Goal: Information Seeking & Learning: Learn about a topic

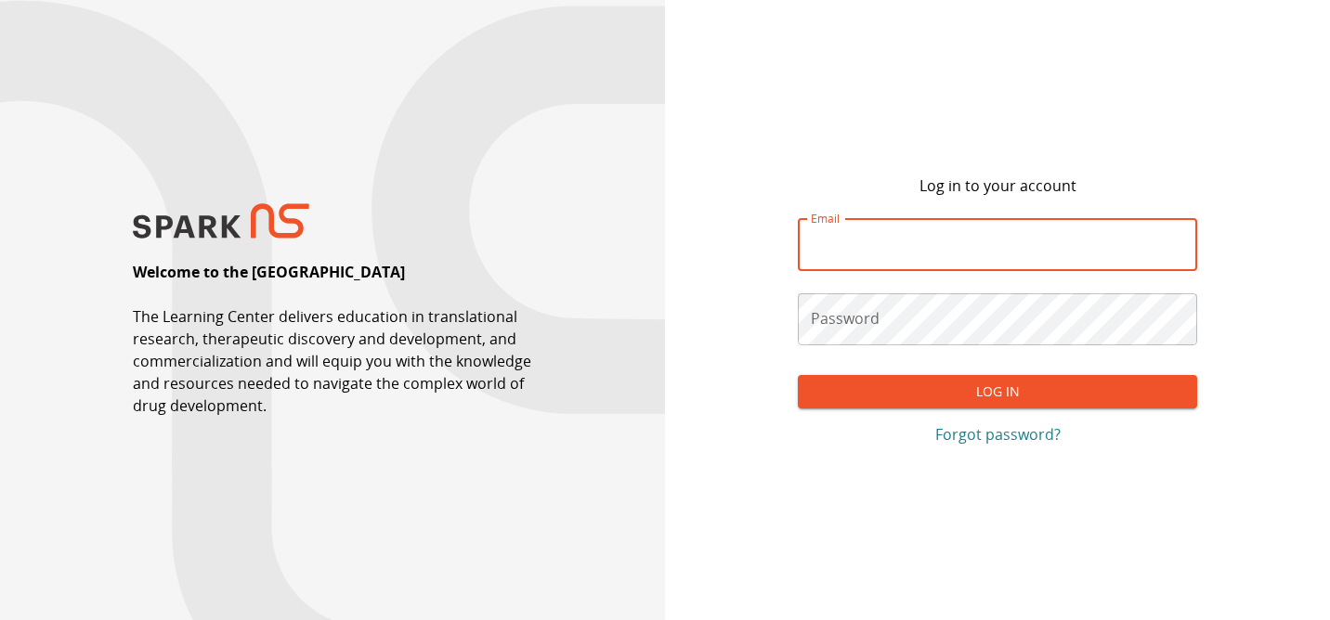
click at [901, 241] on input "Email" at bounding box center [997, 245] width 399 height 52
type input "*"
type input "**********"
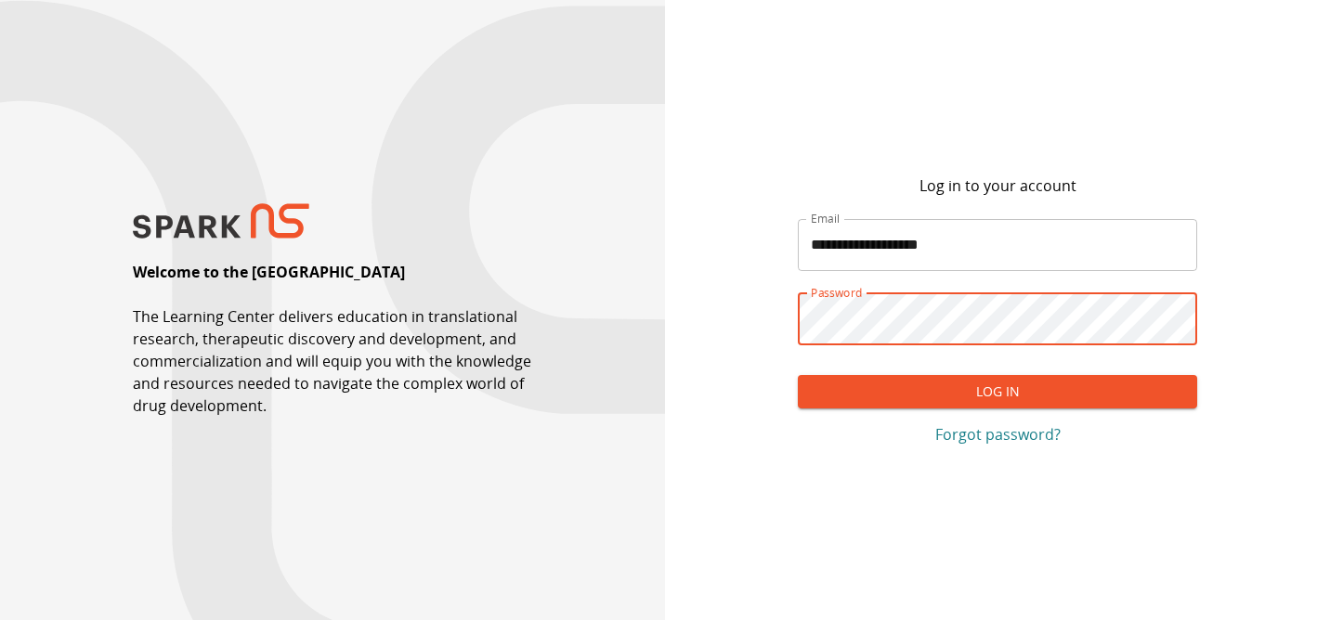
click at [908, 395] on button "Log In" at bounding box center [997, 392] width 399 height 34
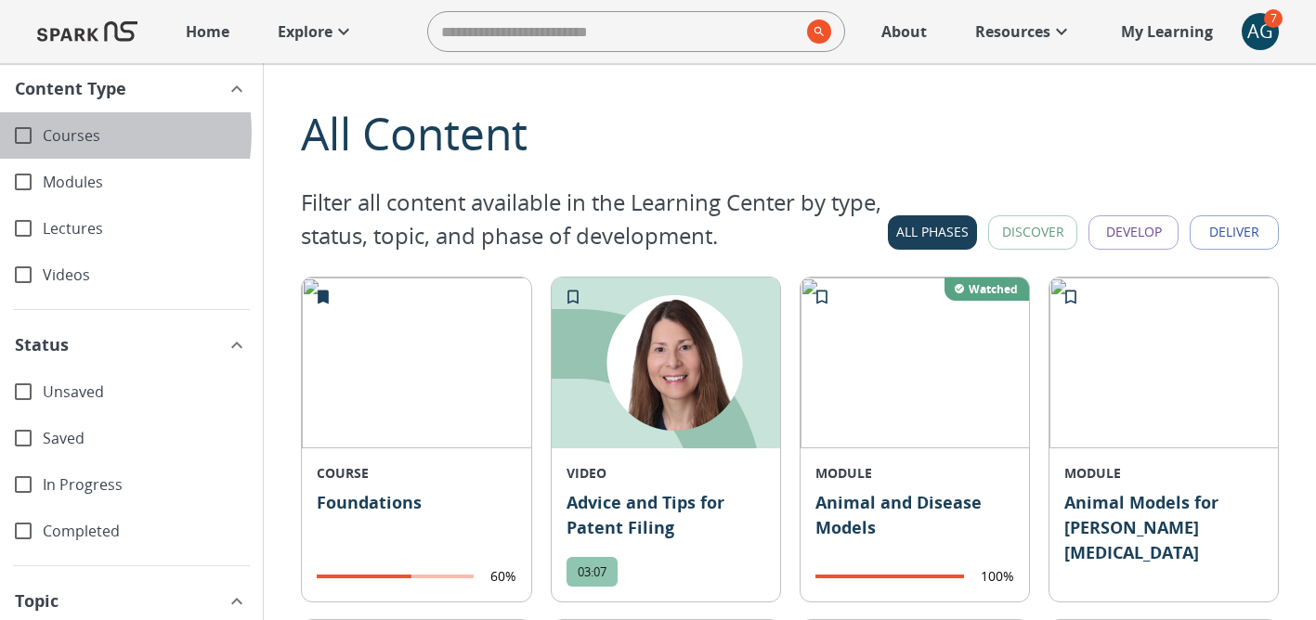
click at [59, 133] on span "Courses" at bounding box center [145, 135] width 205 height 21
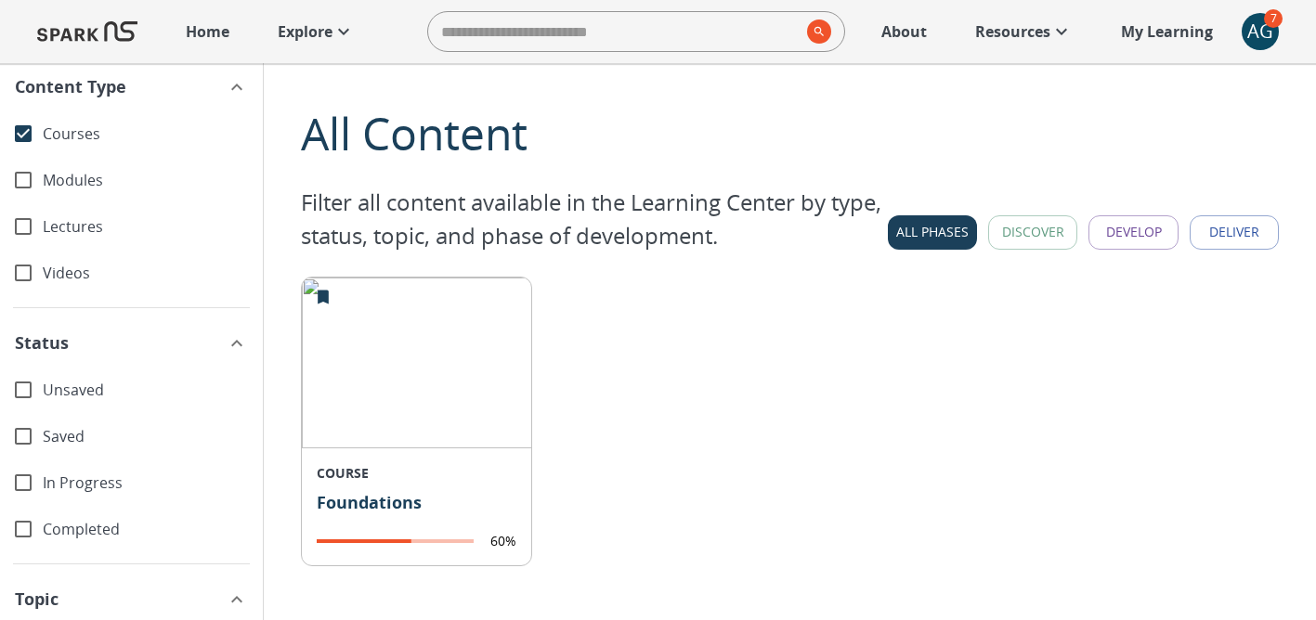
click at [53, 129] on span "Courses" at bounding box center [145, 134] width 205 height 21
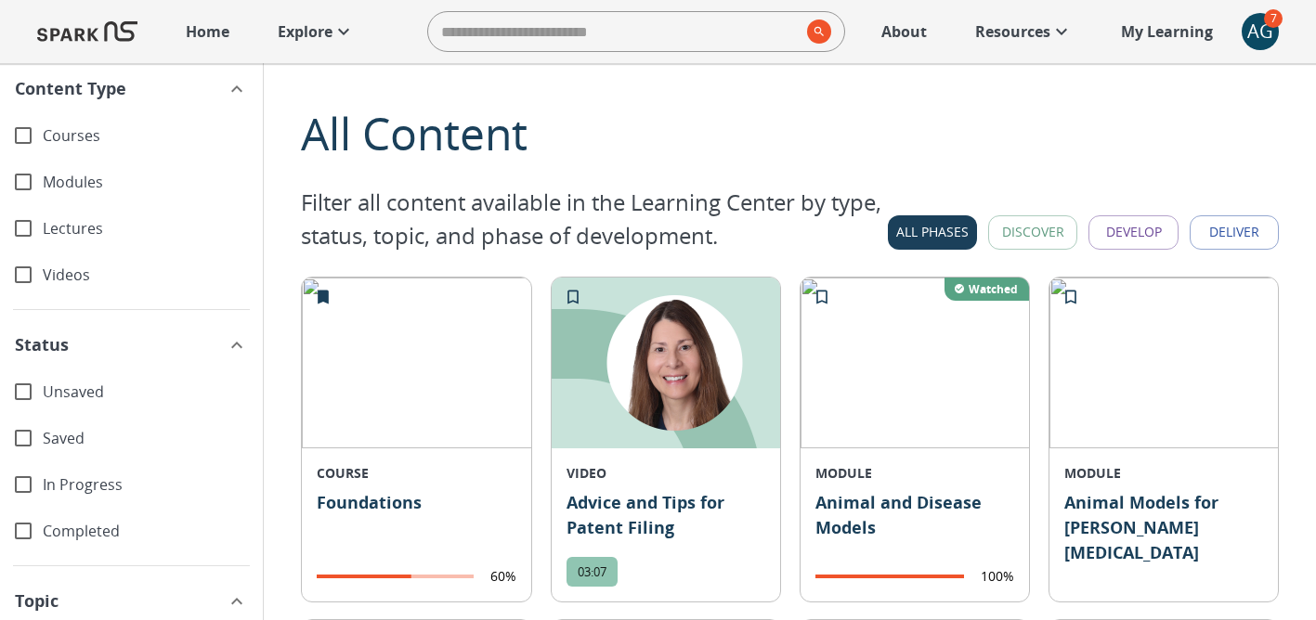
click at [62, 176] on span "Modules" at bounding box center [145, 182] width 205 height 21
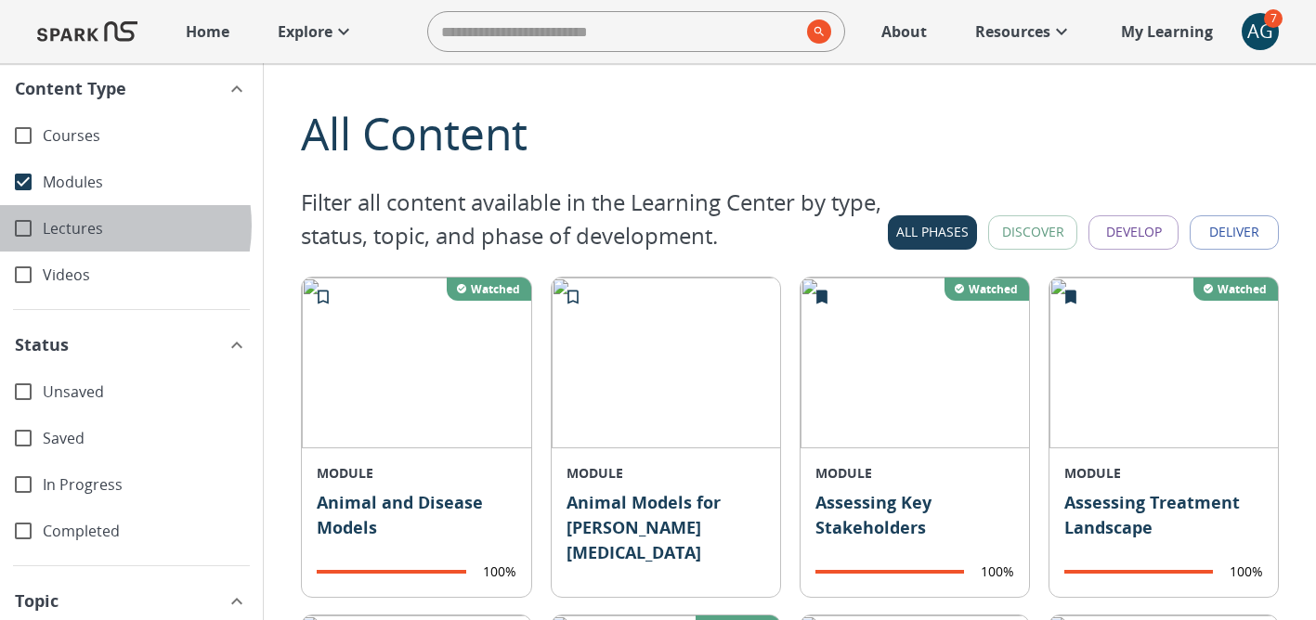
click at [85, 226] on span "Lectures" at bounding box center [145, 228] width 205 height 21
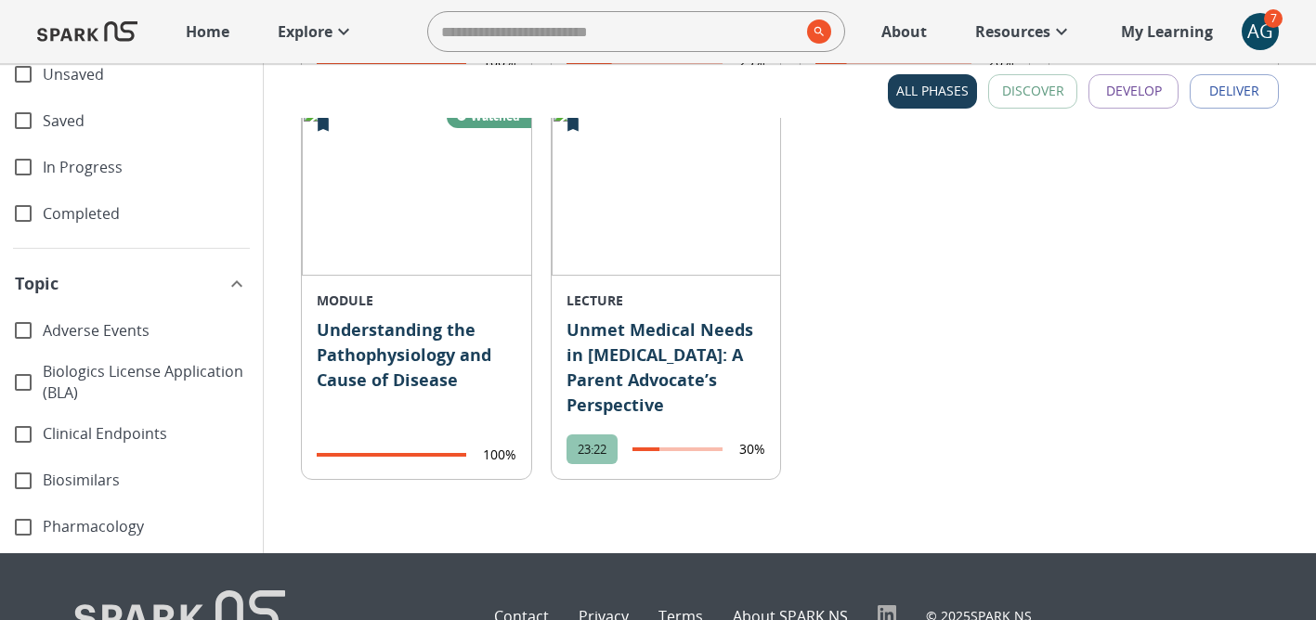
scroll to position [3704, 0]
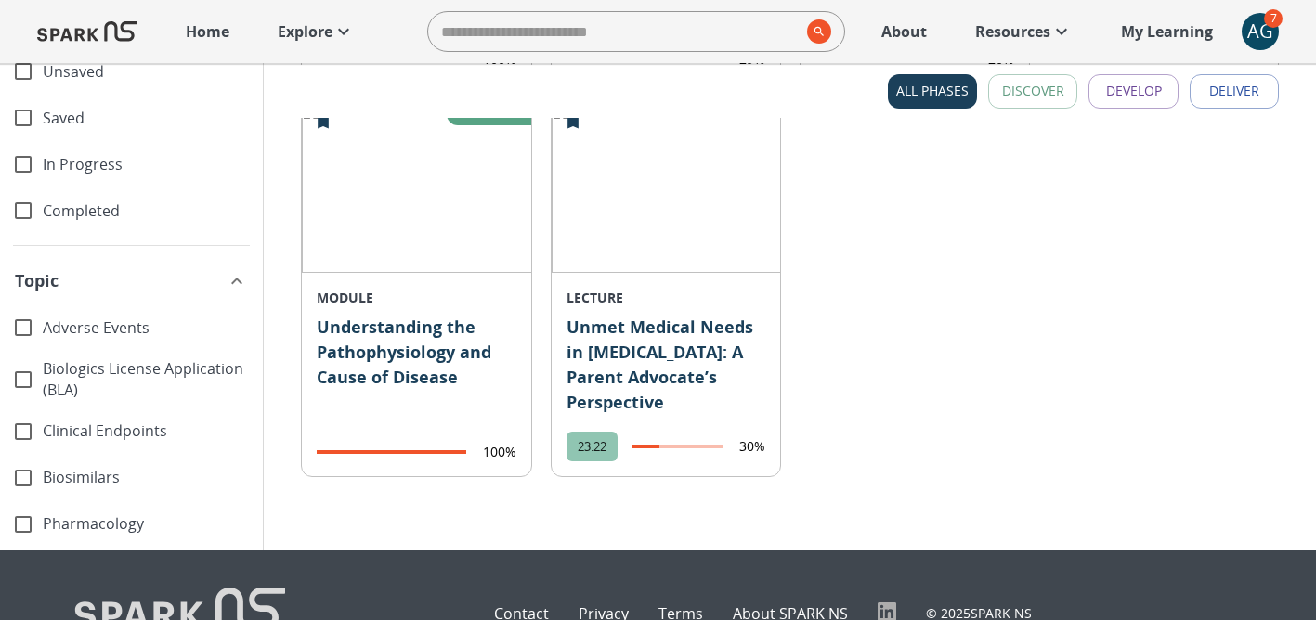
click at [79, 153] on span "In Progress" at bounding box center [145, 163] width 205 height 21
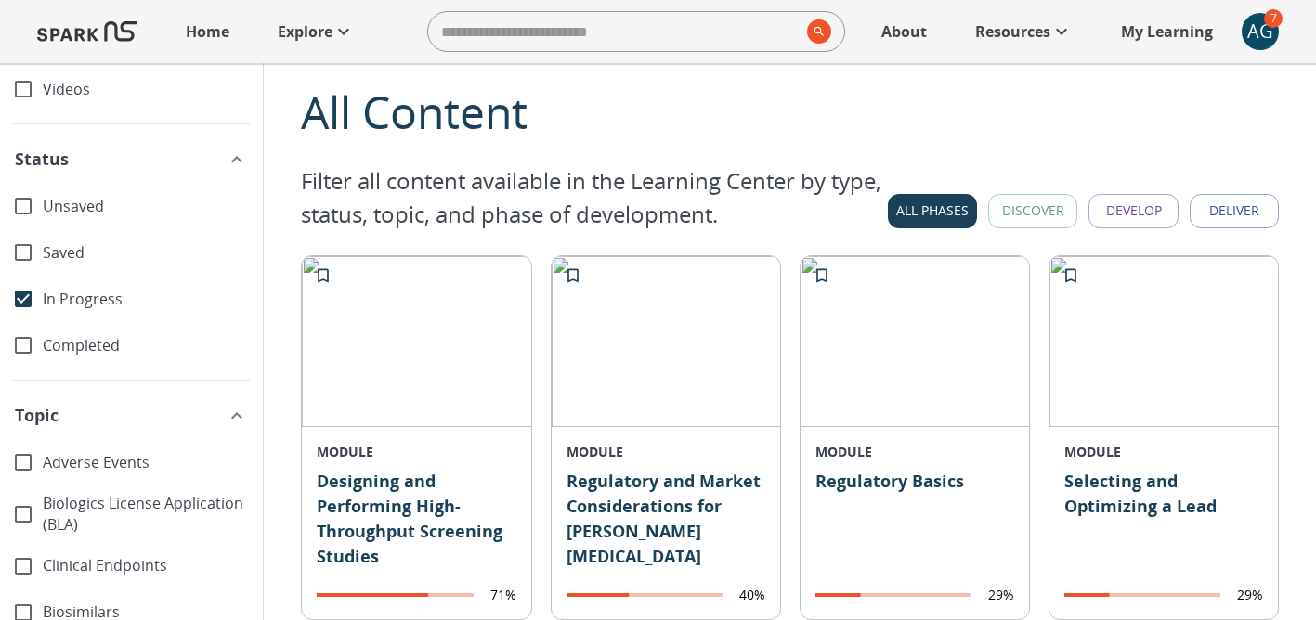
scroll to position [0, 0]
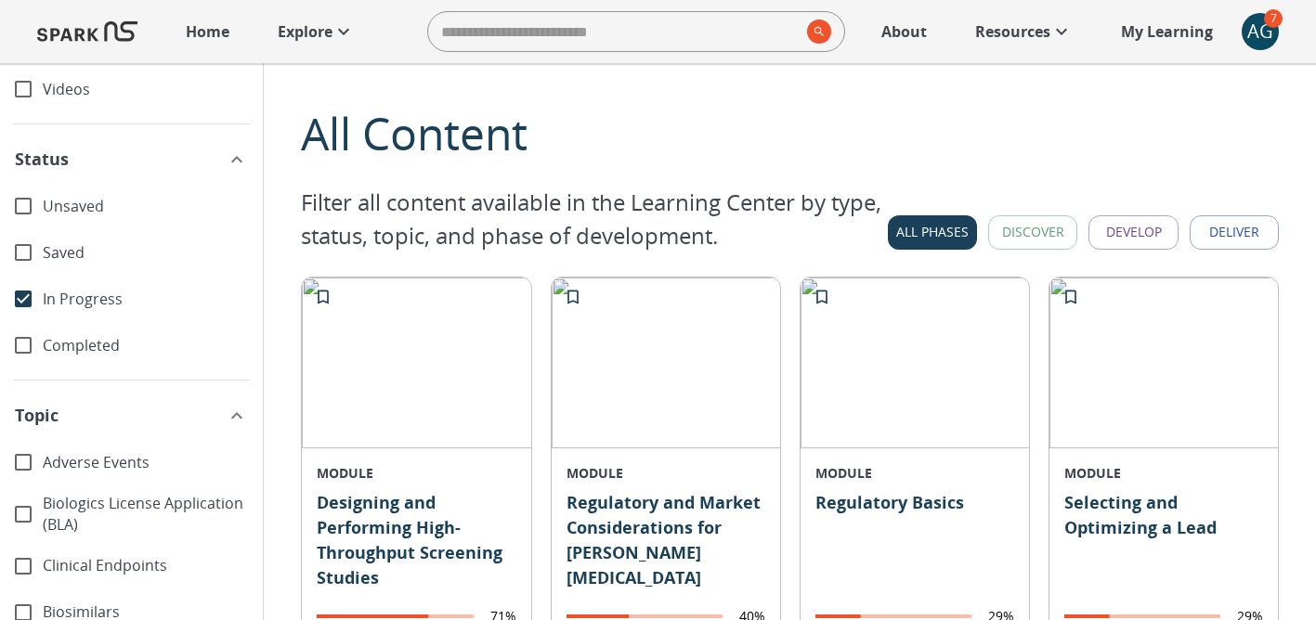
click at [91, 296] on span "In Progress" at bounding box center [145, 299] width 205 height 21
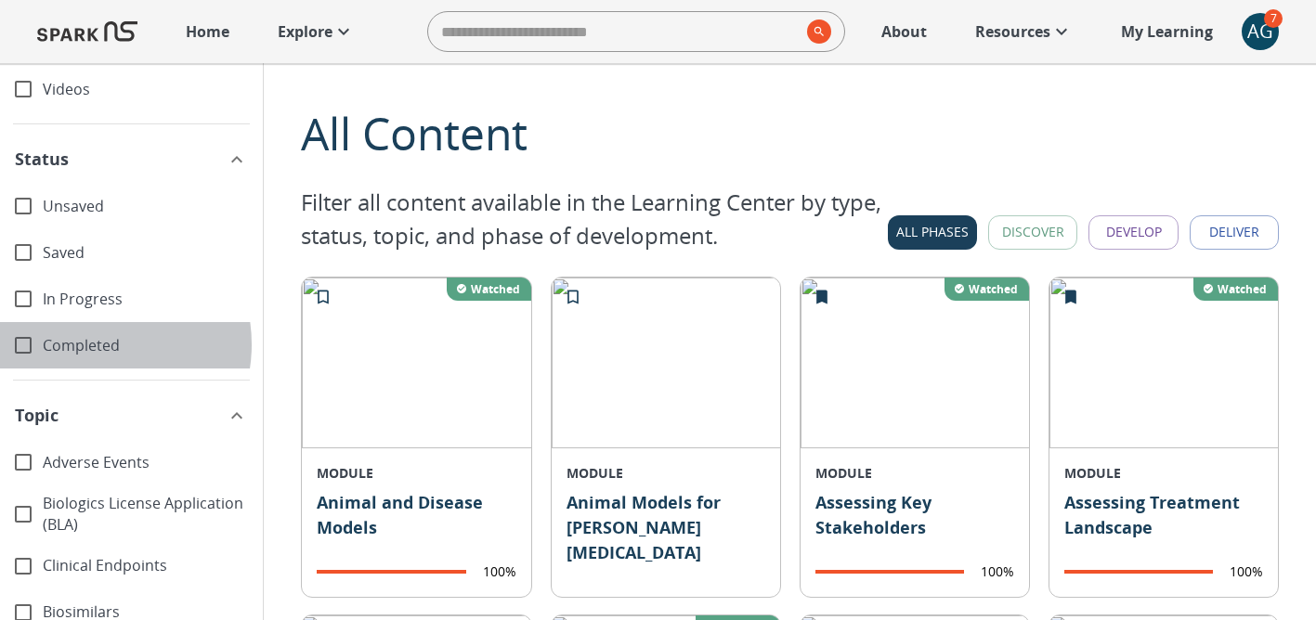
click at [88, 345] on span "Completed" at bounding box center [145, 345] width 205 height 21
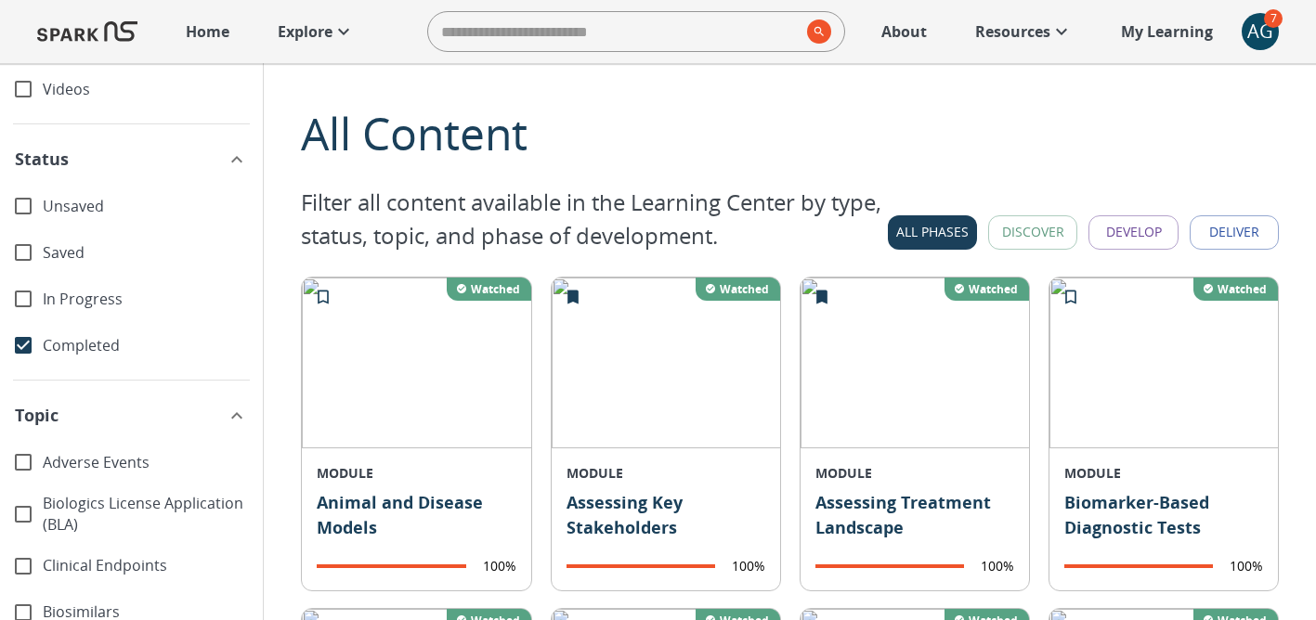
click at [97, 347] on span "Completed" at bounding box center [145, 345] width 205 height 21
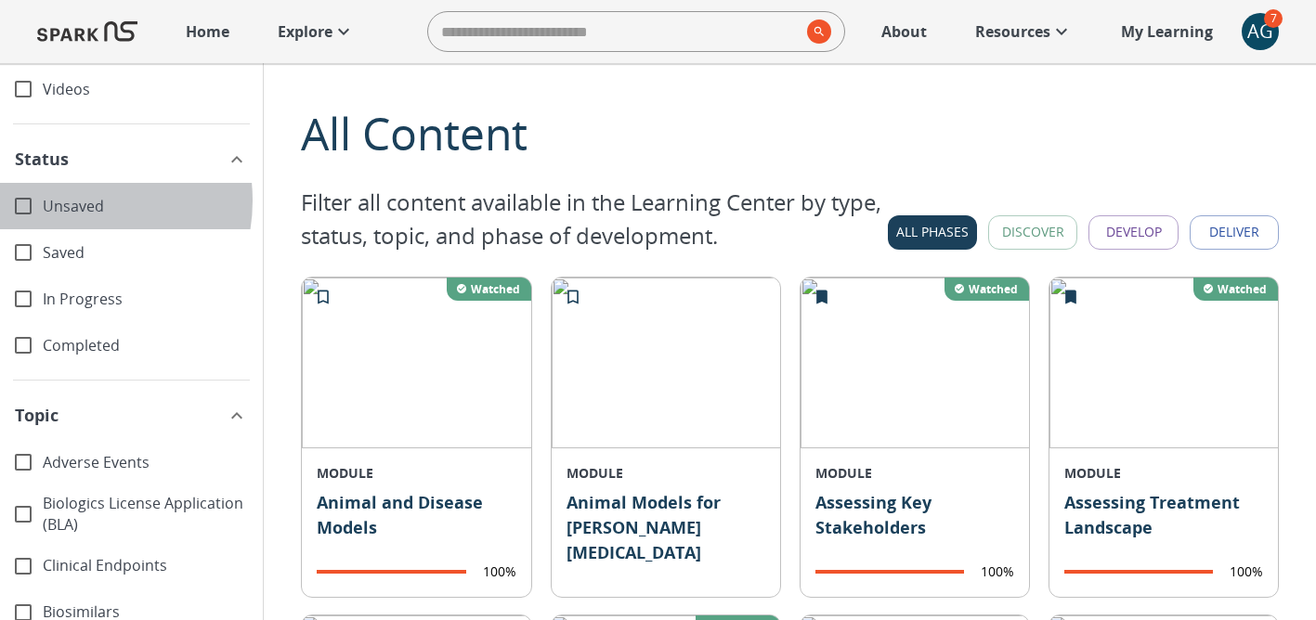
click at [71, 201] on span "Unsaved" at bounding box center [145, 206] width 205 height 21
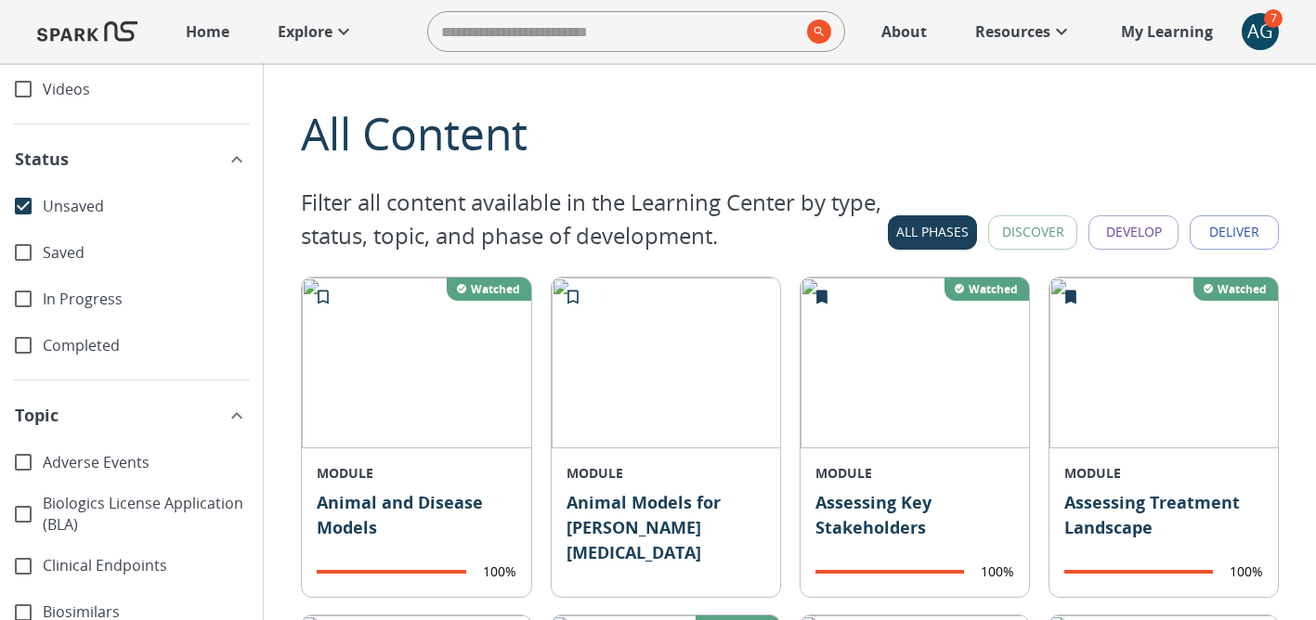
click at [63, 251] on span "Saved" at bounding box center [145, 252] width 205 height 21
click at [63, 248] on span "Saved" at bounding box center [145, 252] width 205 height 21
click at [96, 435] on button "Topic" at bounding box center [131, 415] width 263 height 47
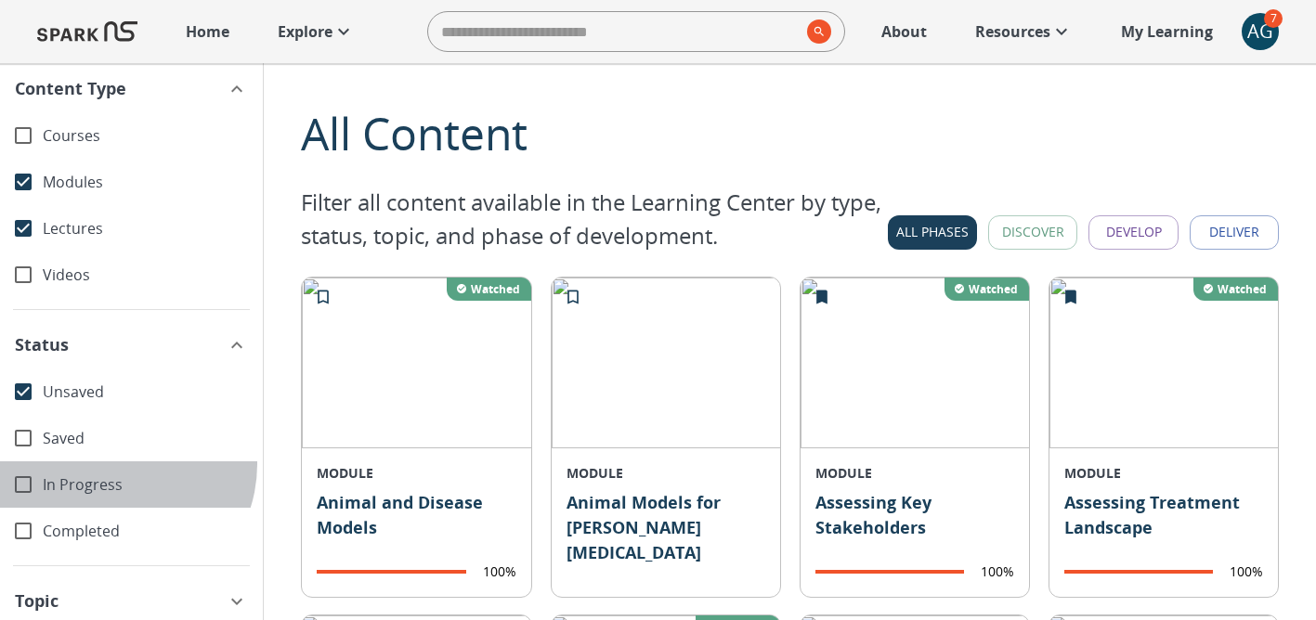
click at [114, 464] on div "In Progress" at bounding box center [131, 485] width 263 height 46
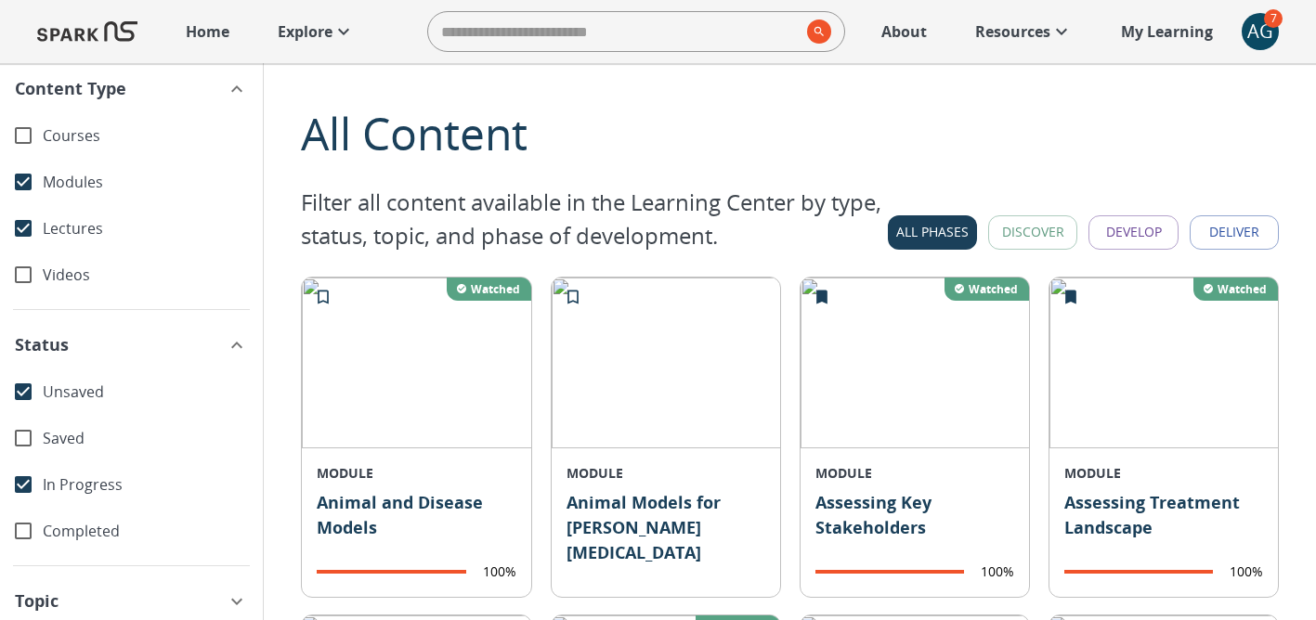
click at [85, 480] on span "In Progress" at bounding box center [145, 485] width 205 height 21
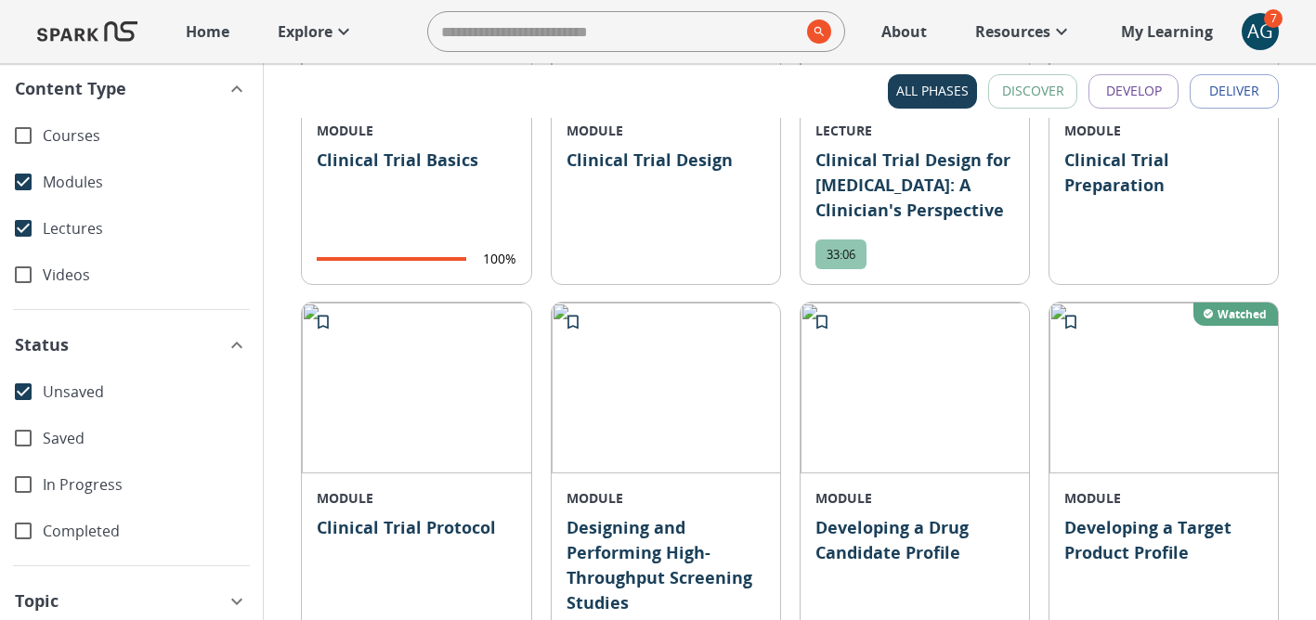
scroll to position [1022, 0]
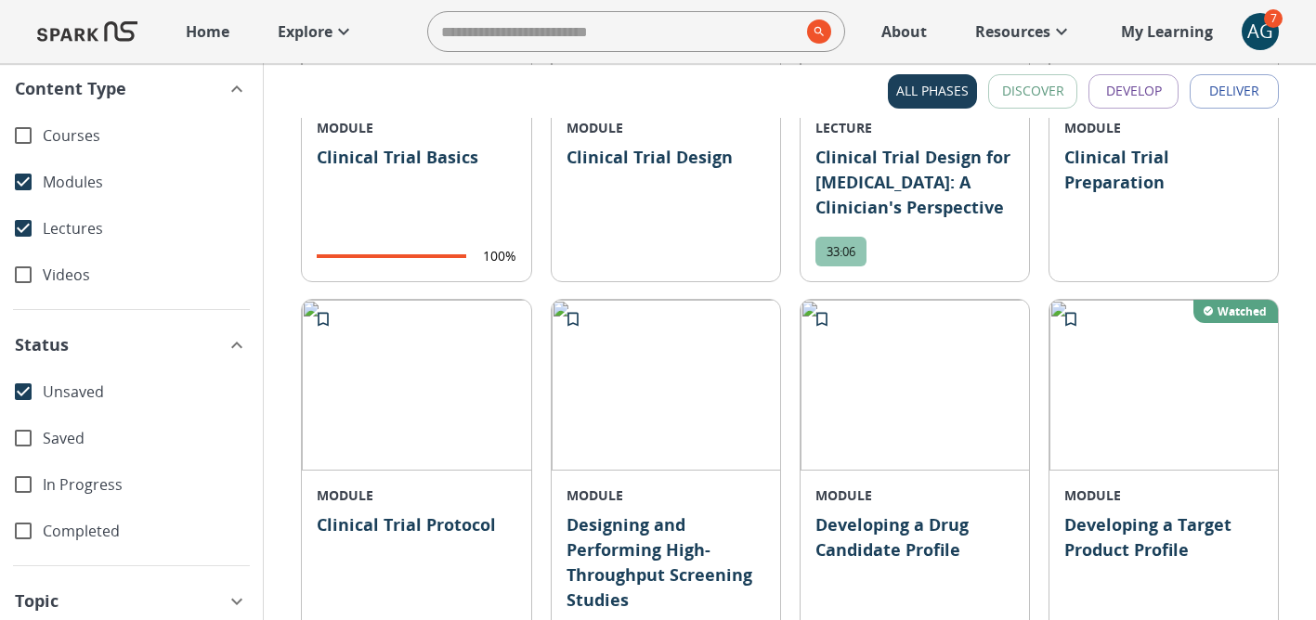
click at [162, 589] on span "Topic" at bounding box center [120, 601] width 211 height 25
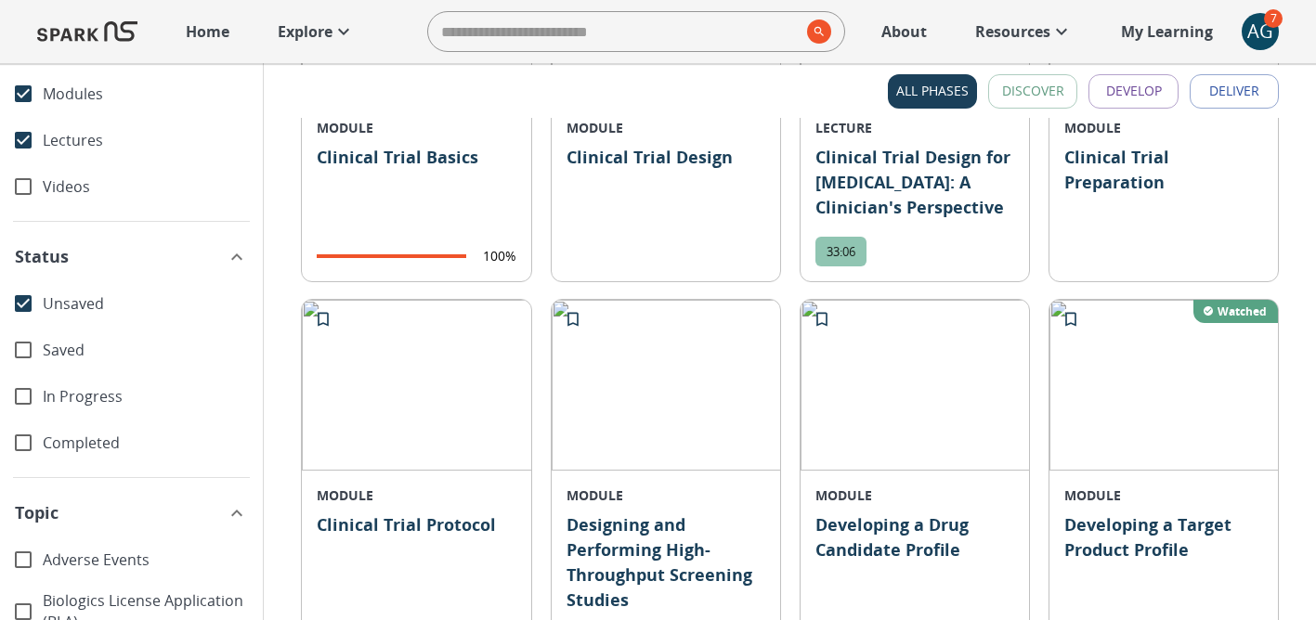
scroll to position [186, 0]
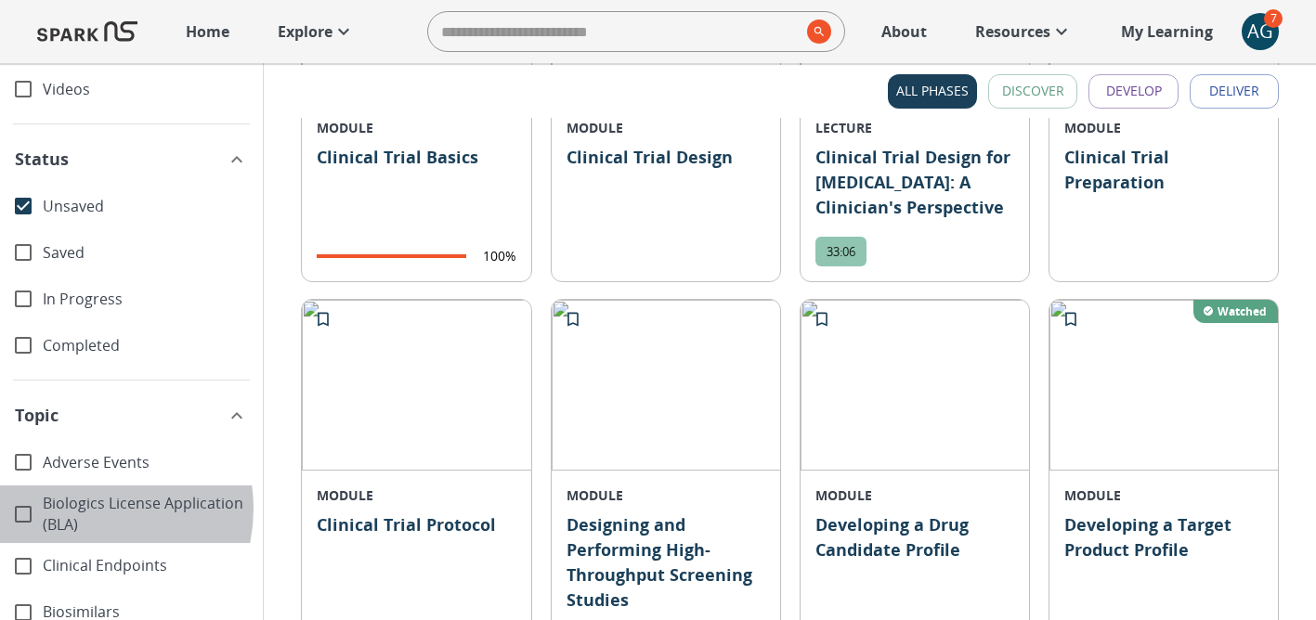
click at [83, 509] on span "Biologics License Application (BLA)" at bounding box center [145, 514] width 205 height 43
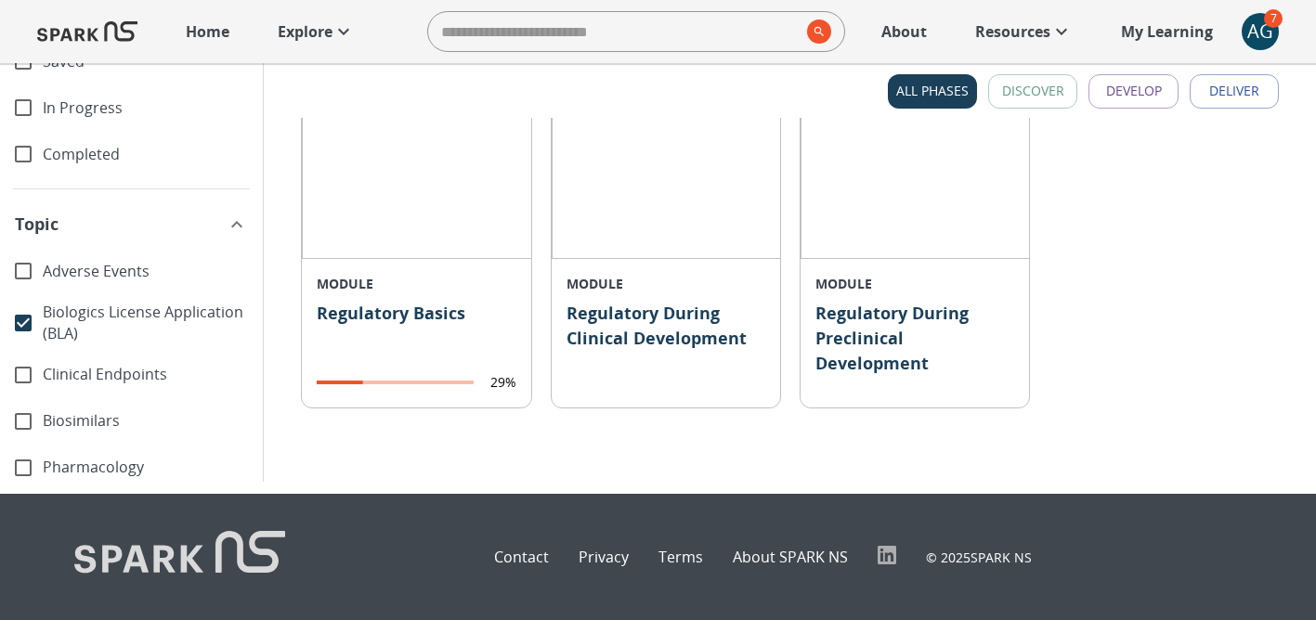
click at [431, 326] on p "Regulatory Basics" at bounding box center [416, 330] width 199 height 59
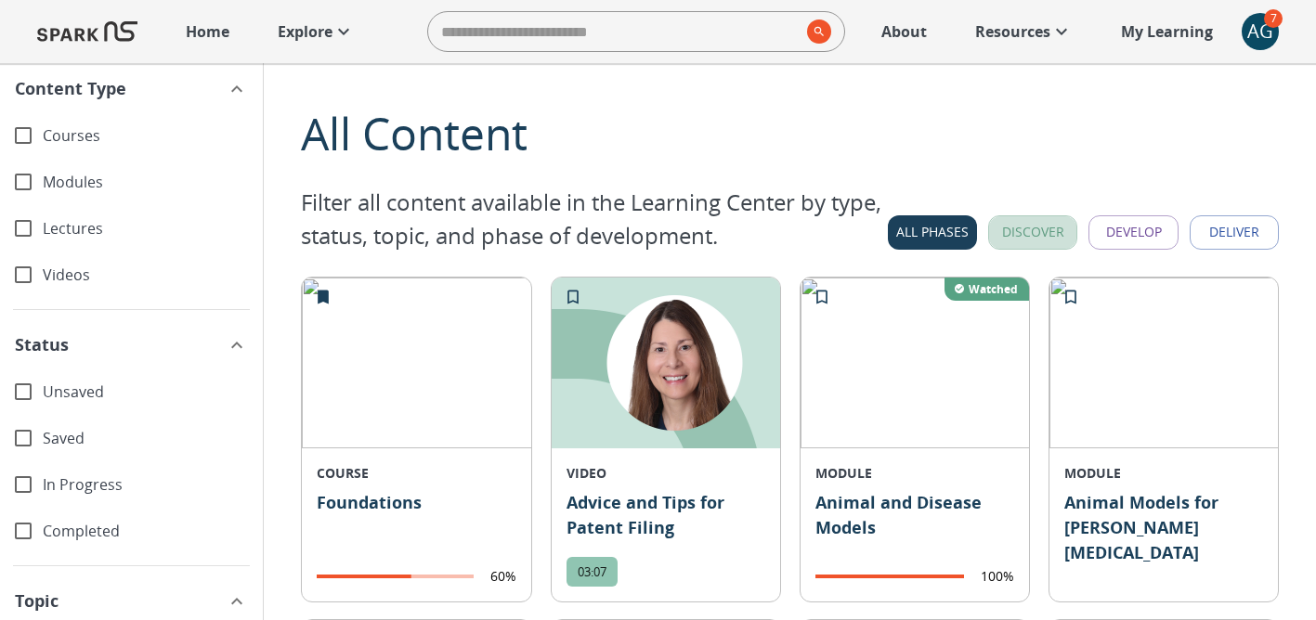
click at [1016, 223] on button "Discover" at bounding box center [1032, 232] width 89 height 34
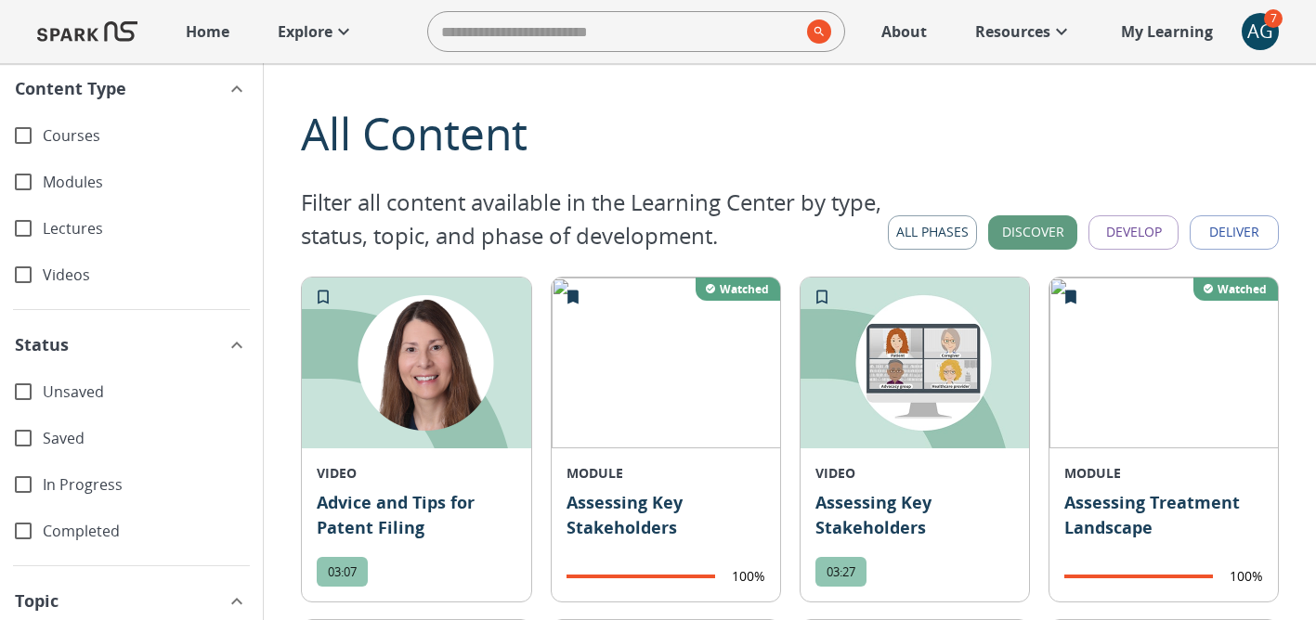
click at [1118, 233] on button "Develop" at bounding box center [1132, 232] width 89 height 34
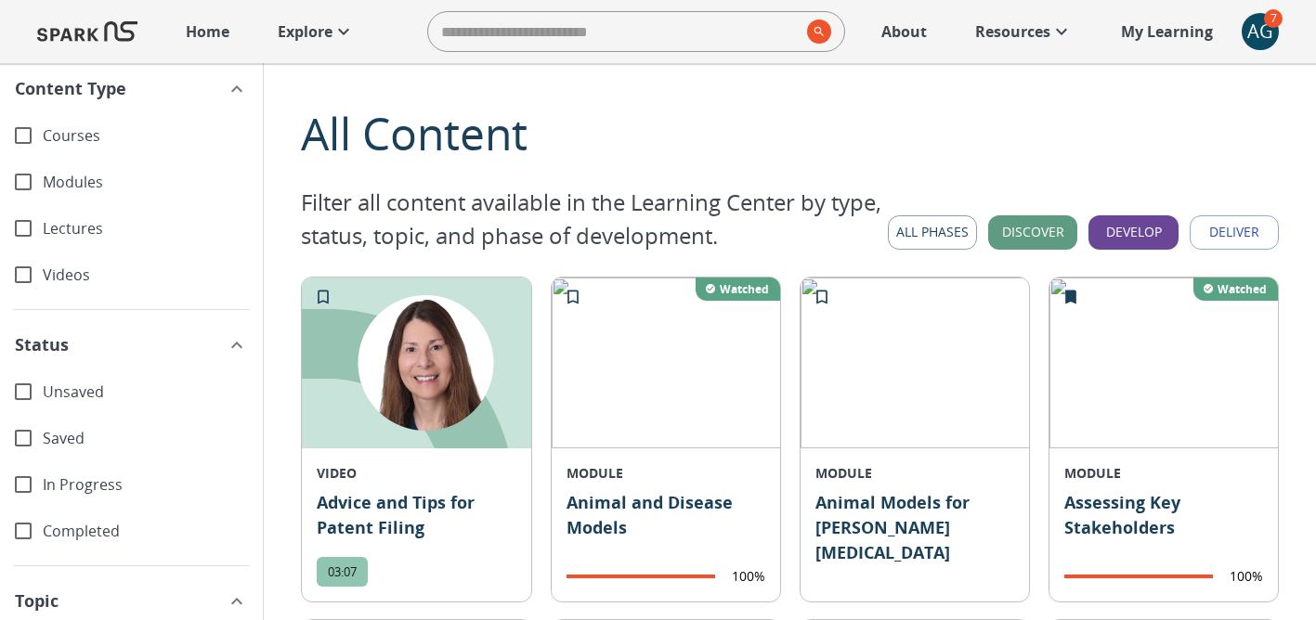
click at [1246, 226] on button "Deliver" at bounding box center [1234, 232] width 89 height 34
click at [937, 233] on button "All Phases" at bounding box center [932, 232] width 89 height 34
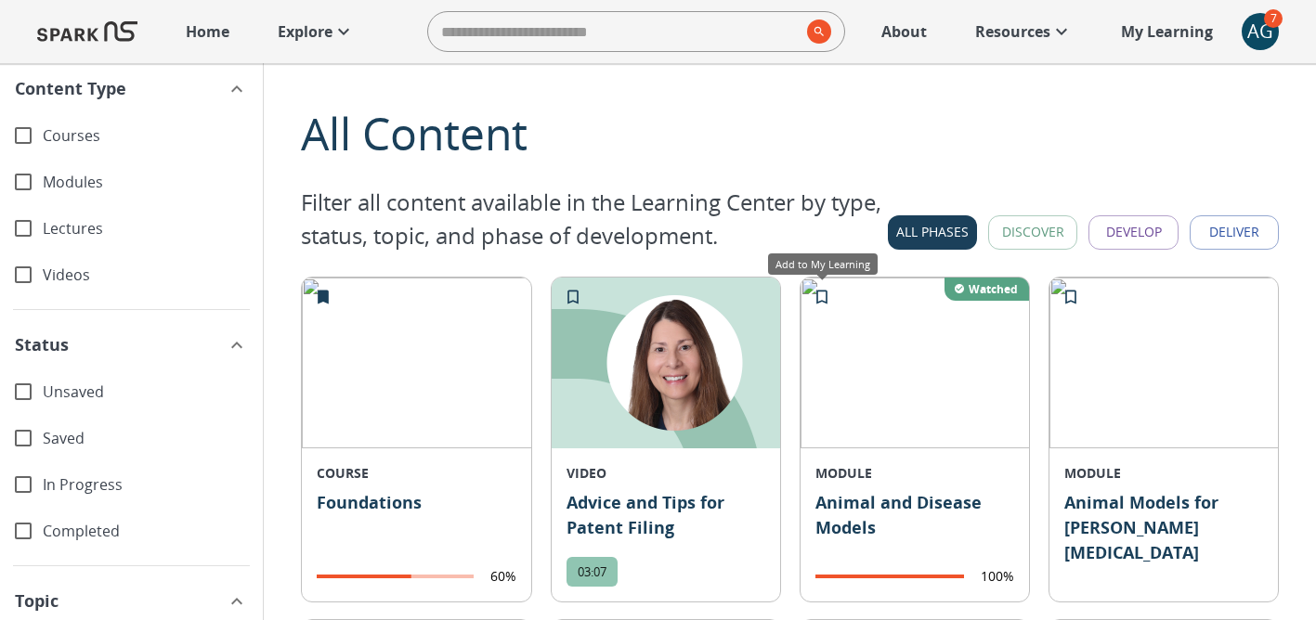
click at [818, 289] on icon "Add to My Learning" at bounding box center [822, 297] width 19 height 19
